Goal: Information Seeking & Learning: Learn about a topic

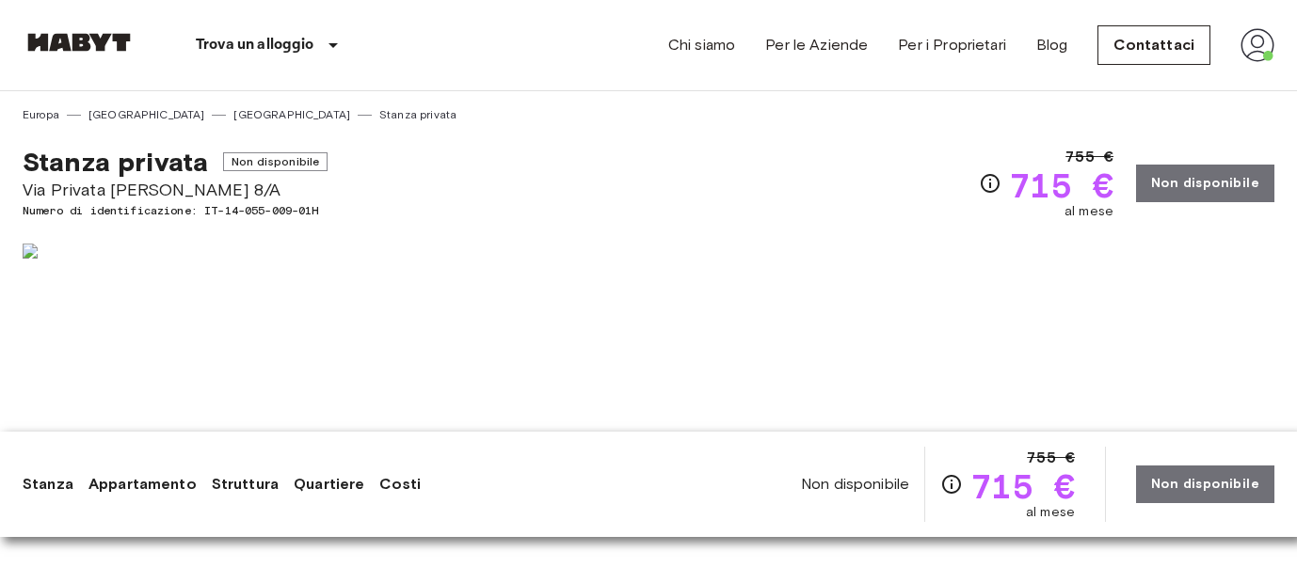
click at [1114, 555] on div at bounding box center [960, 490] width 630 height 508
click at [1096, 559] on div at bounding box center [960, 490] width 630 height 508
